Goal: Information Seeking & Learning: Learn about a topic

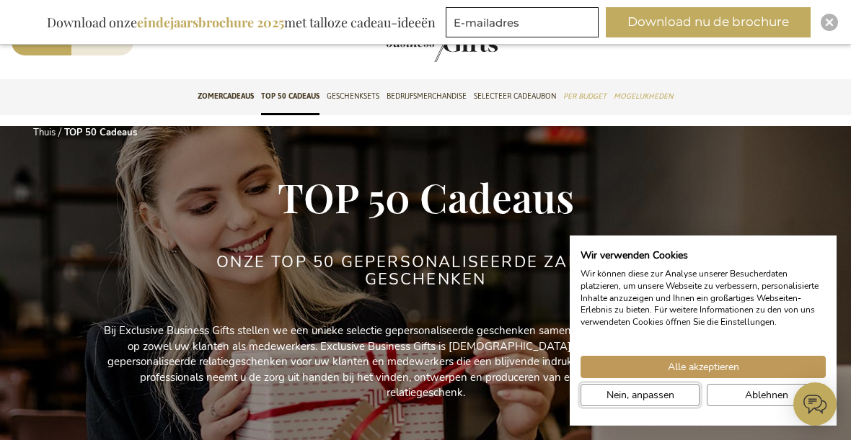
click at [651, 391] on span "Nein, anpassen" at bounding box center [640, 395] width 68 height 15
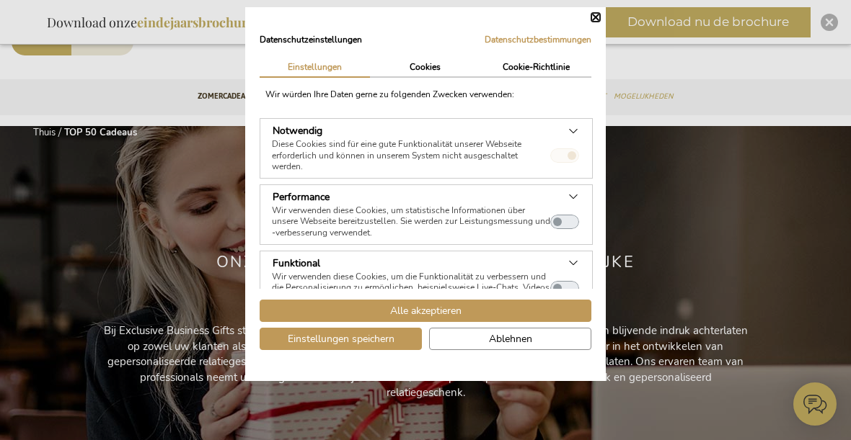
click at [593, 9] on div "Datenschutzeinstellungen Datenschutzbestimmungen | Einstellungen Cookies Cookie…" at bounding box center [425, 194] width 360 height 374
click at [598, 18] on button "Schließen" at bounding box center [595, 17] width 9 height 9
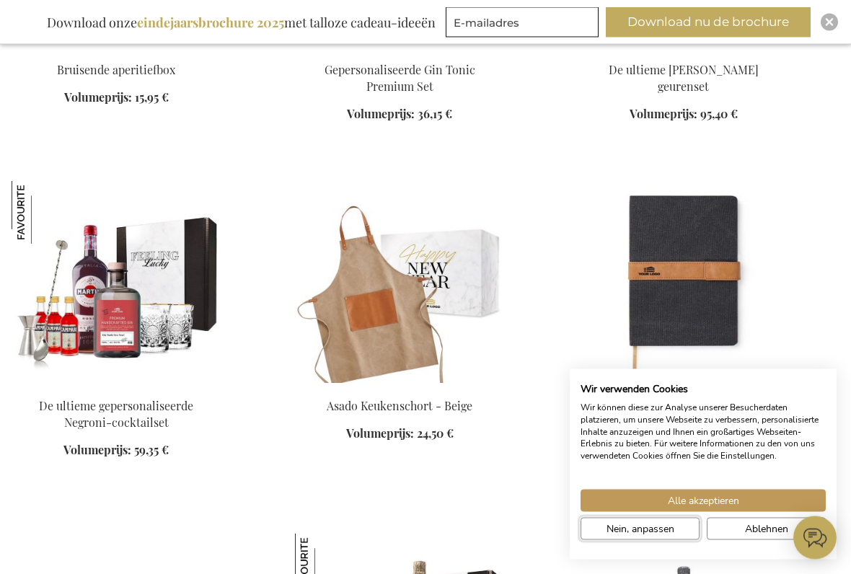
scroll to position [762, 0]
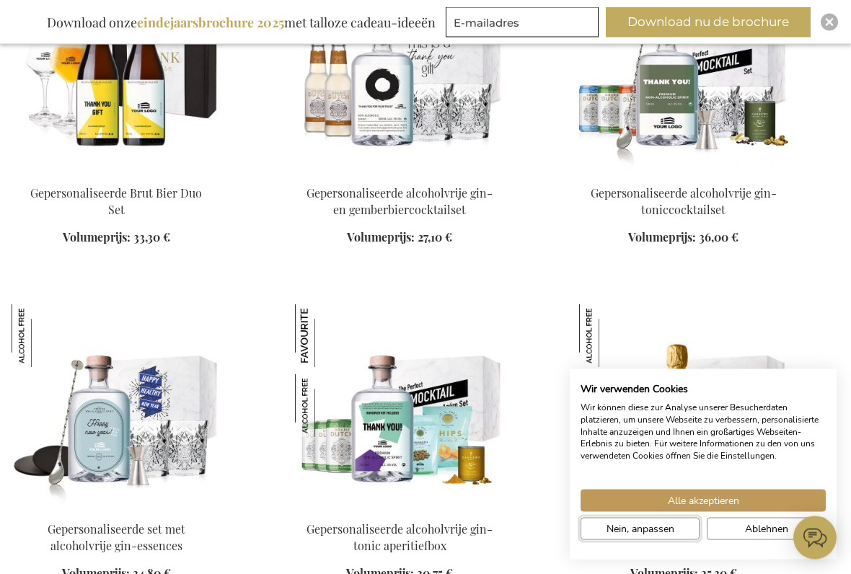
scroll to position [6496, 0]
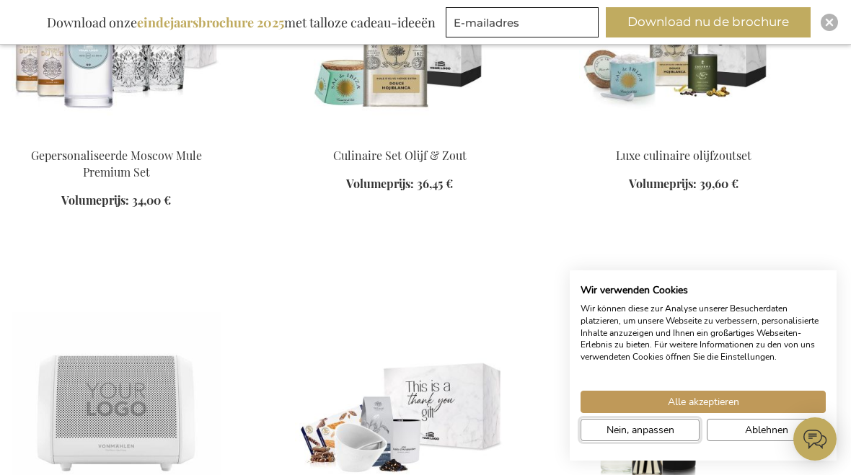
scroll to position [8592, 0]
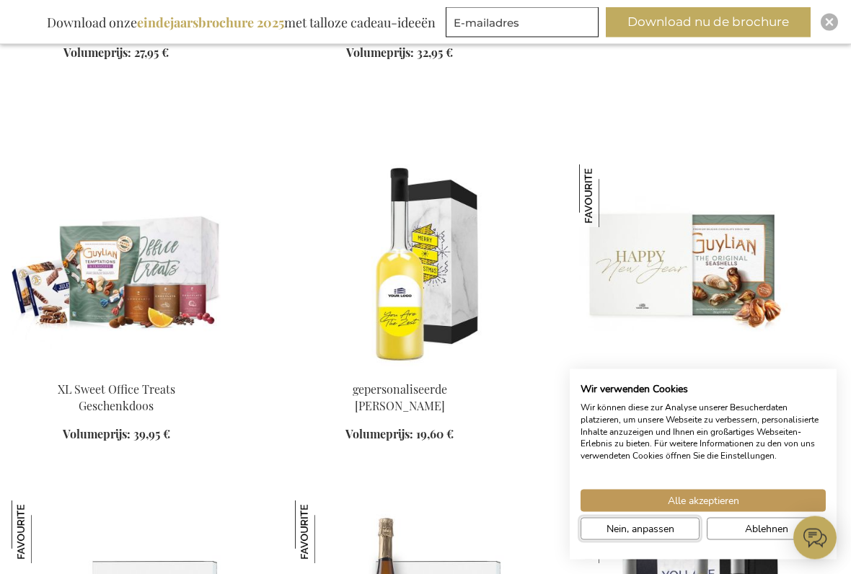
scroll to position [12891, 0]
click at [725, 474] on span "Alle akzeptieren" at bounding box center [703, 500] width 71 height 15
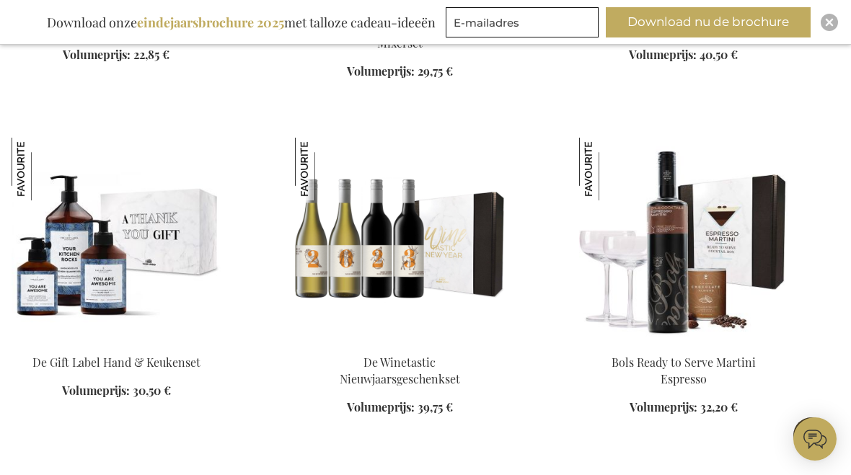
scroll to position [13925, 0]
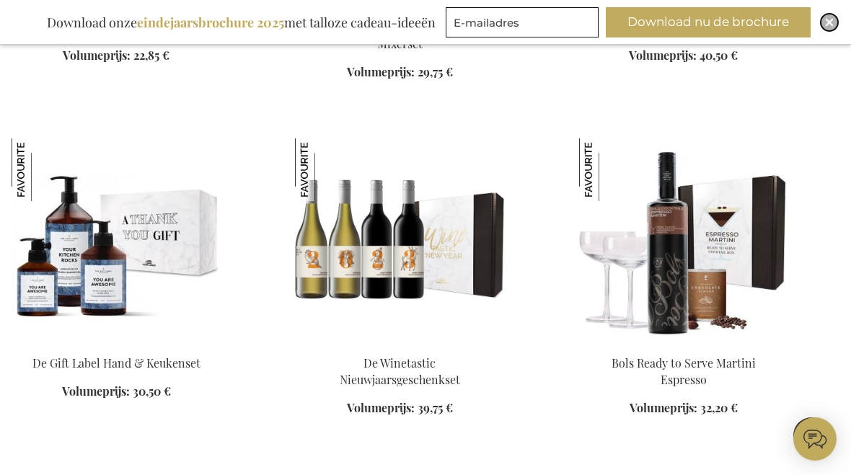
click at [832, 19] on img "Dichtbij" at bounding box center [829, 22] width 9 height 9
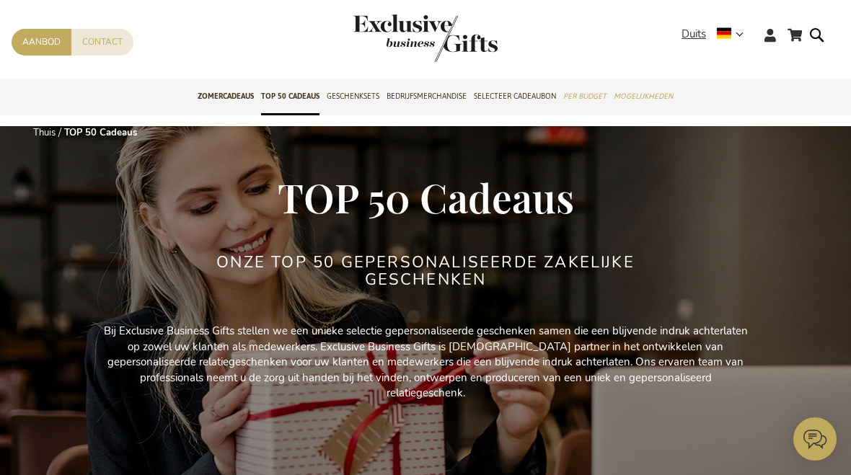
click at [734, 31] on strong "Duits" at bounding box center [711, 34] width 61 height 17
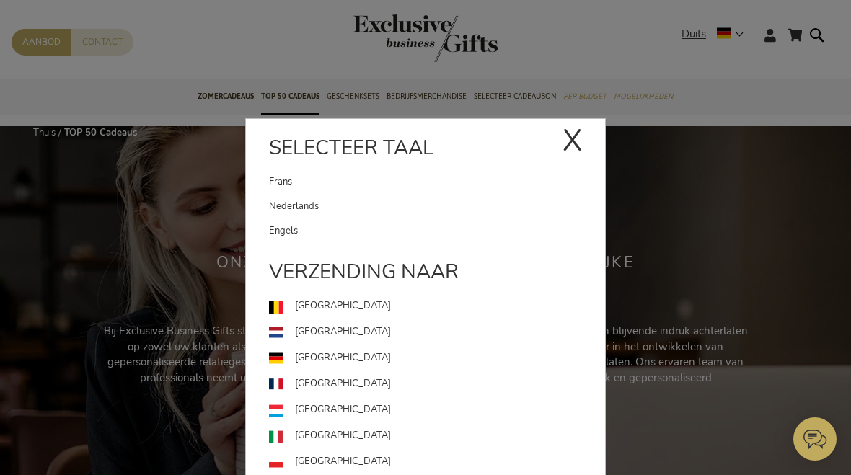
click at [327, 333] on font "Nederland" at bounding box center [343, 331] width 96 height 13
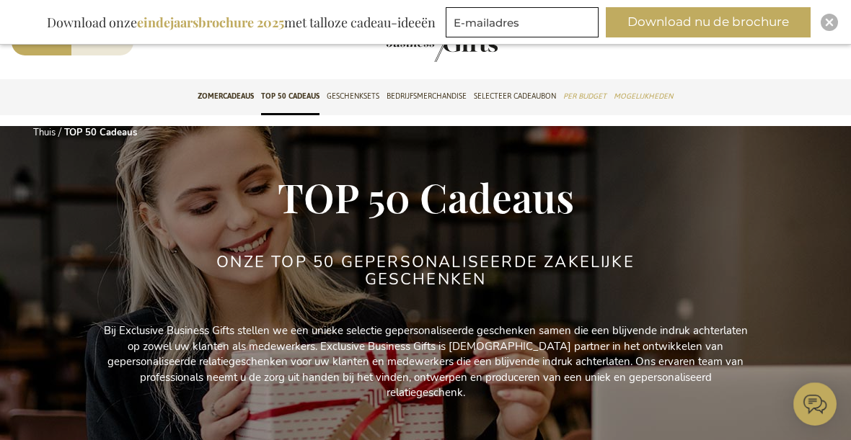
click at [219, 99] on font "Zomercadeaus" at bounding box center [226, 96] width 56 height 15
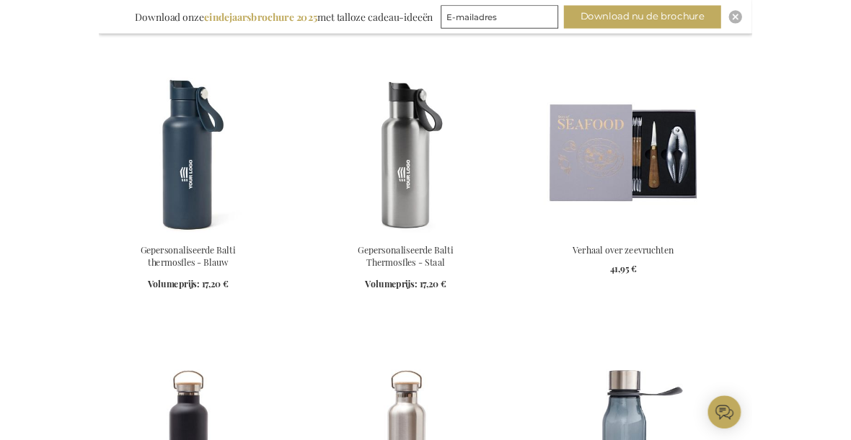
scroll to position [1538, 0]
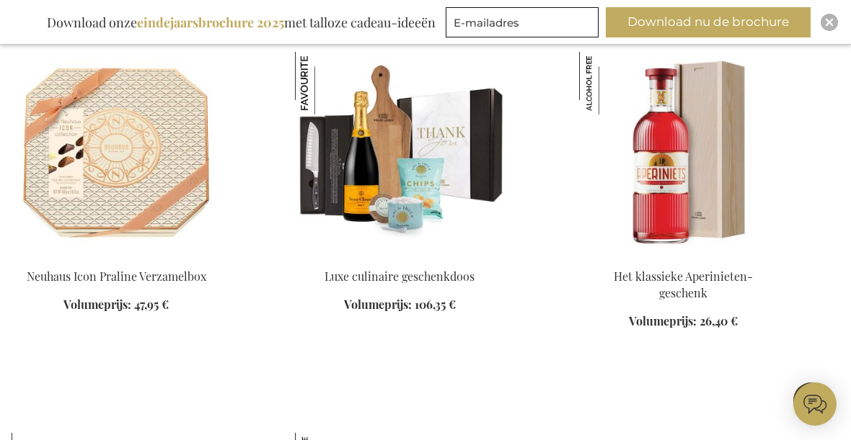
scroll to position [15378, 0]
click at [735, 16] on button "Download nu de brochure" at bounding box center [708, 22] width 205 height 30
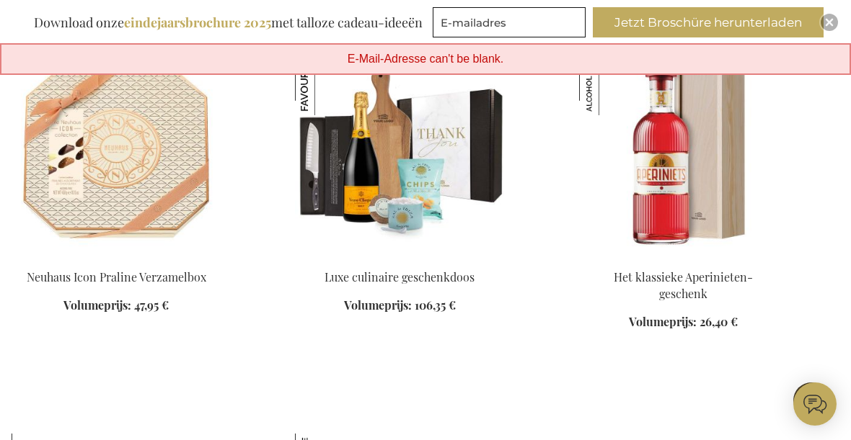
click at [453, 53] on span "E-Mail-Adresse can't be blank." at bounding box center [425, 59] width 156 height 12
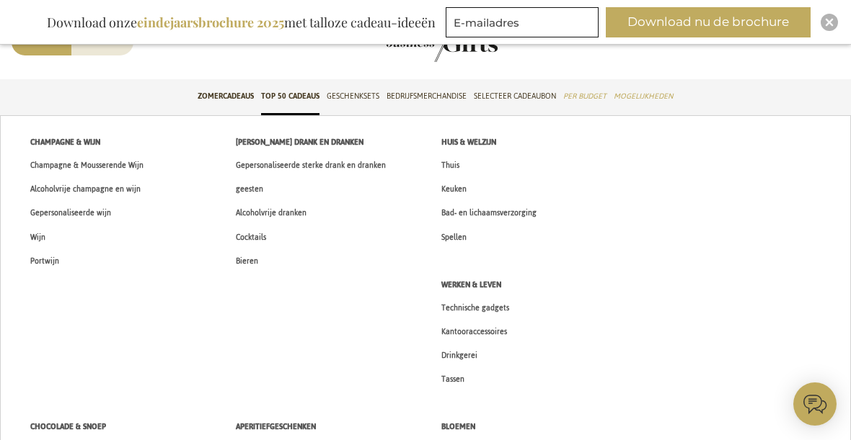
click at [458, 370] on link "Tassen" at bounding box center [452, 380] width 53 height 24
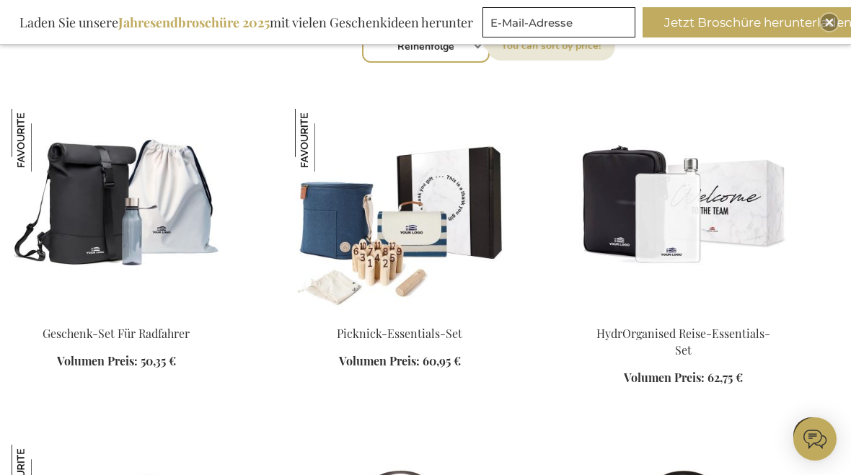
scroll to position [479, 0]
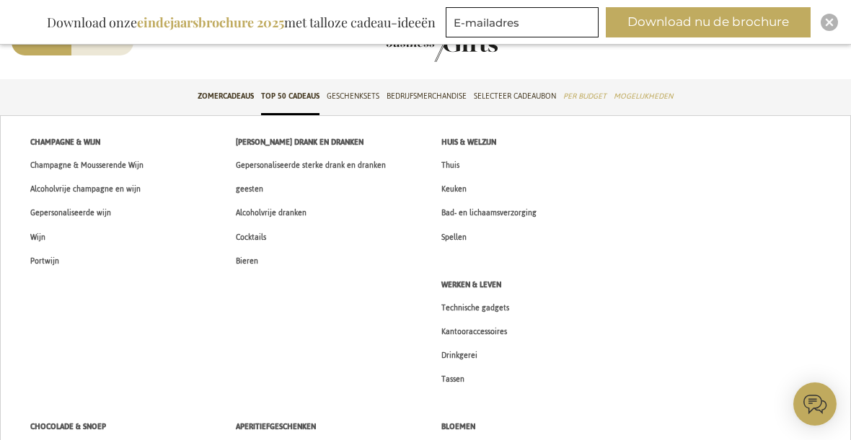
click at [464, 353] on font "Drinkgerei" at bounding box center [459, 355] width 36 height 15
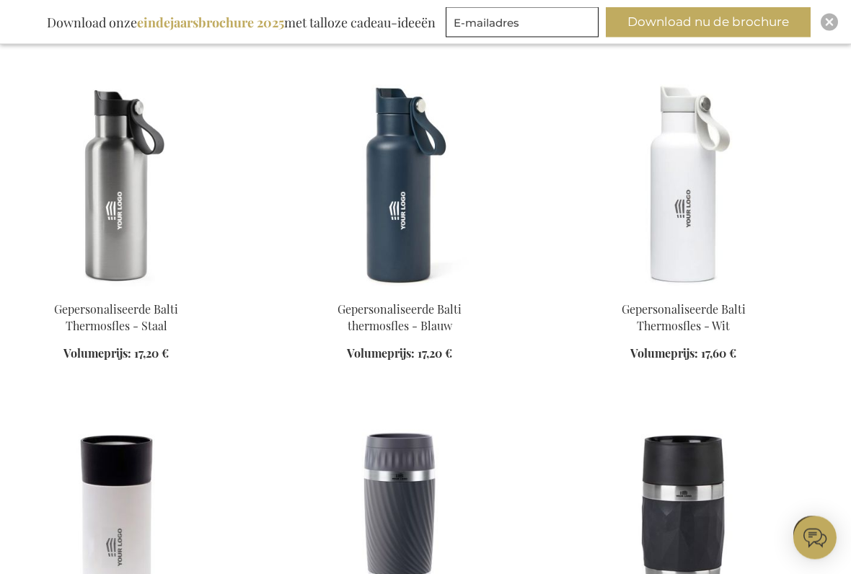
scroll to position [521, 0]
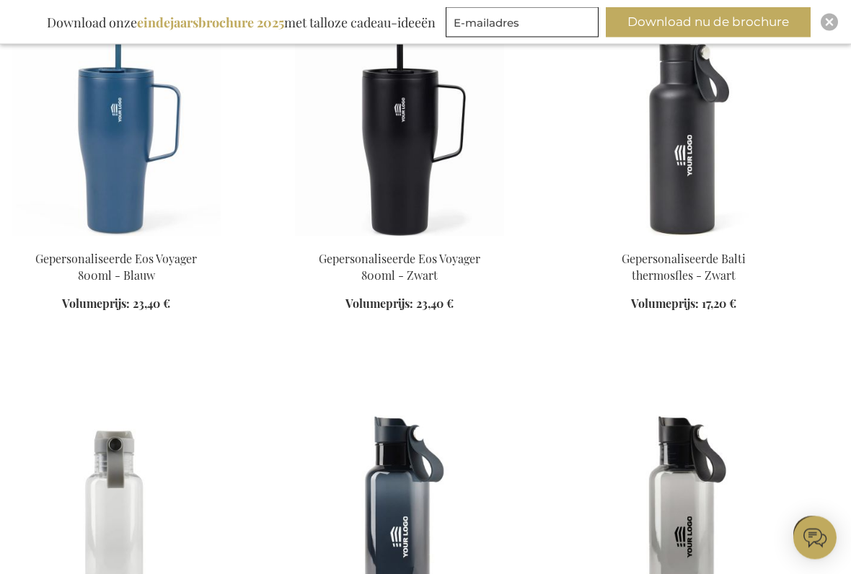
scroll to position [2969, 0]
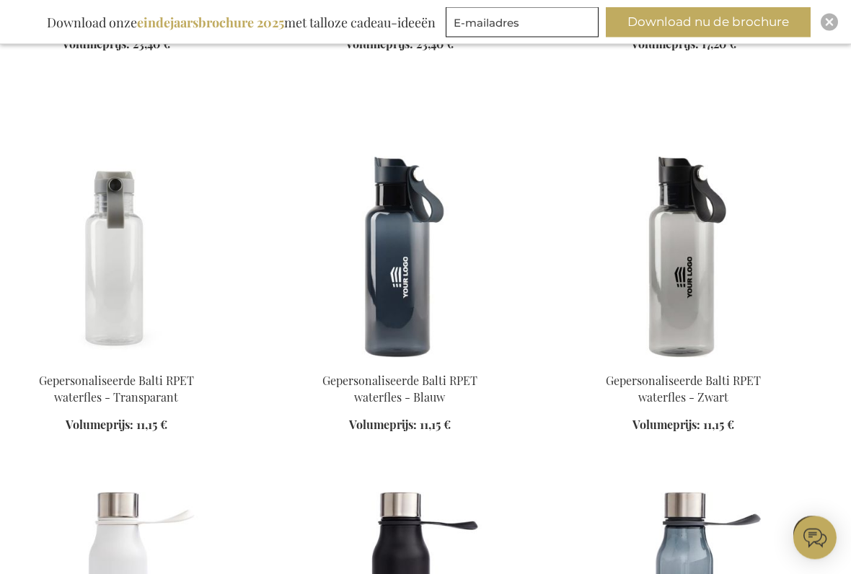
scroll to position [3228, 0]
click at [128, 248] on img at bounding box center [116, 257] width 209 height 202
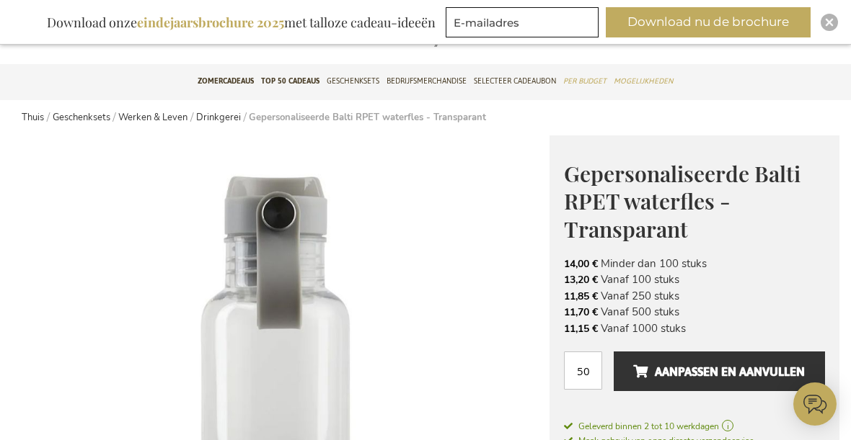
scroll to position [58, 0]
